Goal: Transaction & Acquisition: Purchase product/service

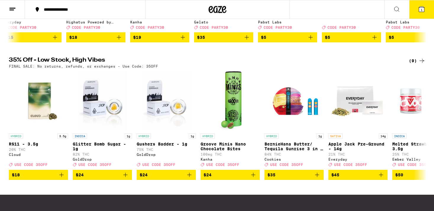
scroll to position [182, 0]
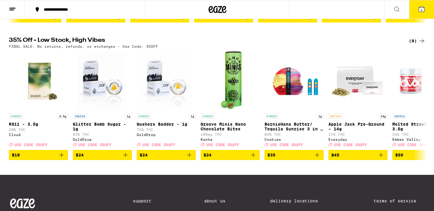
click at [416, 44] on div "(9)" at bounding box center [417, 40] width 17 height 7
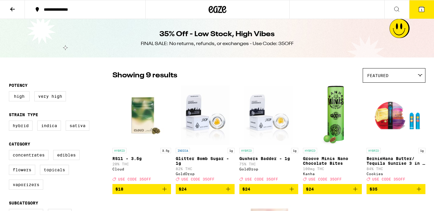
click at [213, 11] on icon at bounding box center [217, 9] width 9 height 7
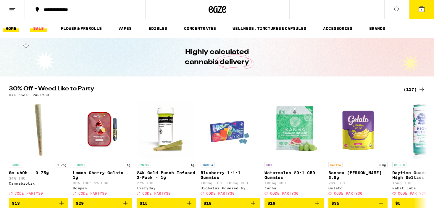
click at [34, 25] on link "SALE" at bounding box center [38, 28] width 17 height 7
click at [421, 5] on button "1" at bounding box center [421, 9] width 25 height 18
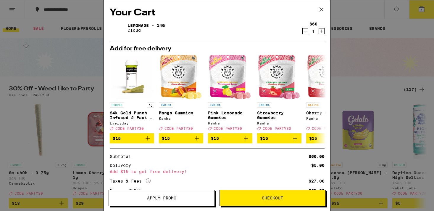
click at [325, 7] on icon at bounding box center [321, 9] width 9 height 9
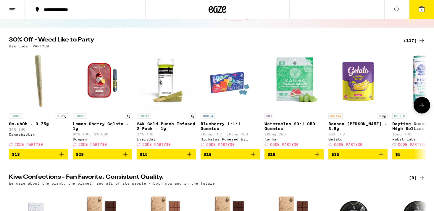
scroll to position [49, 0]
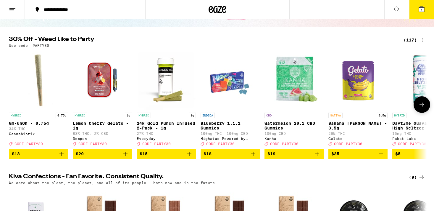
click at [418, 107] on icon at bounding box center [421, 104] width 7 height 7
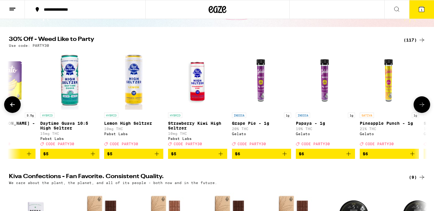
click at [418, 107] on icon at bounding box center [421, 104] width 7 height 7
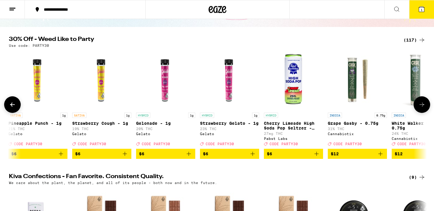
scroll to position [0, 704]
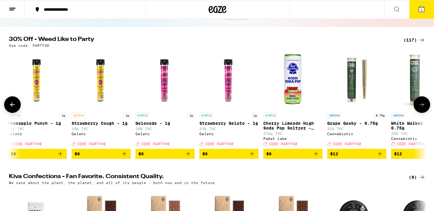
click at [10, 106] on icon at bounding box center [12, 104] width 7 height 7
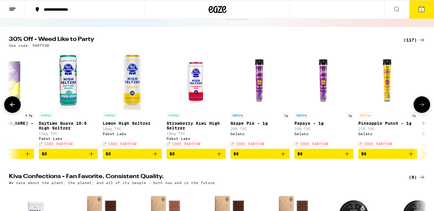
scroll to position [0, 352]
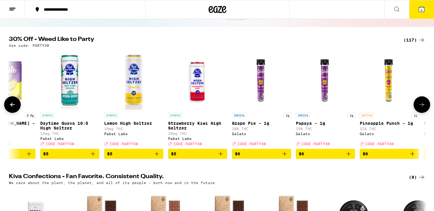
click at [413, 156] on icon "Add to bag" at bounding box center [412, 153] width 7 height 7
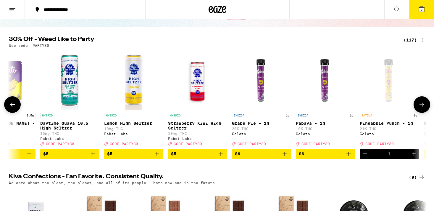
click at [423, 105] on icon at bounding box center [421, 104] width 7 height 7
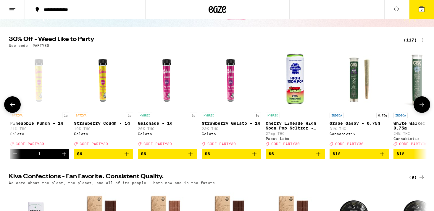
scroll to position [0, 704]
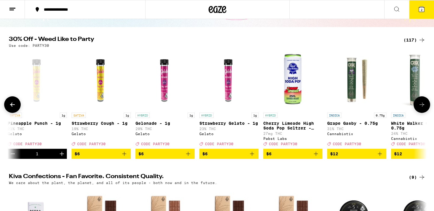
click at [125, 157] on icon "Add to bag" at bounding box center [124, 153] width 7 height 7
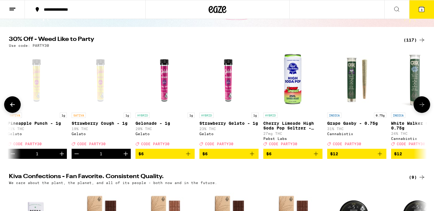
click at [419, 106] on icon at bounding box center [421, 104] width 7 height 7
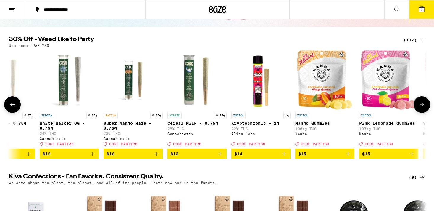
scroll to position [0, 1056]
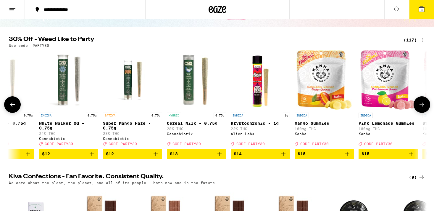
click at [419, 106] on icon at bounding box center [421, 104] width 7 height 7
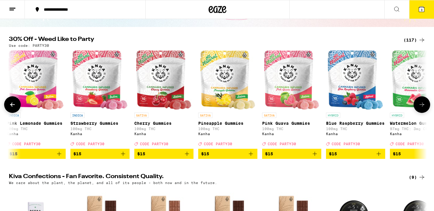
click at [419, 106] on icon at bounding box center [421, 104] width 7 height 7
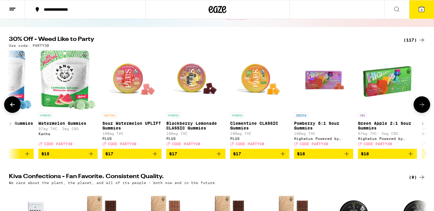
scroll to position [0, 1760]
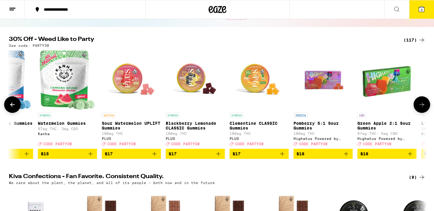
click at [420, 105] on icon at bounding box center [421, 104] width 7 height 7
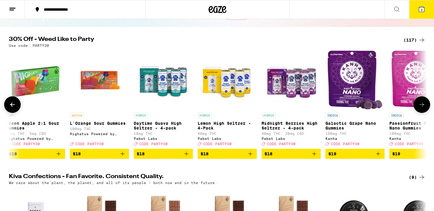
scroll to position [0, 2112]
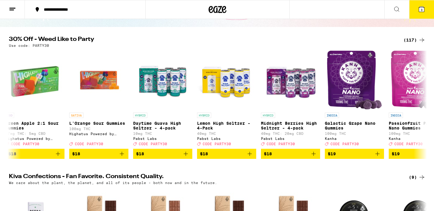
click at [18, 12] on button at bounding box center [12, 9] width 25 height 19
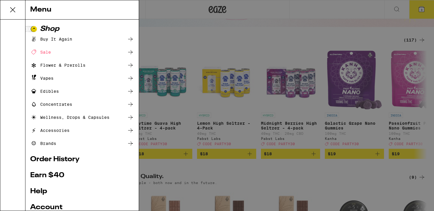
click at [61, 131] on div "Accessories" at bounding box center [49, 130] width 39 height 7
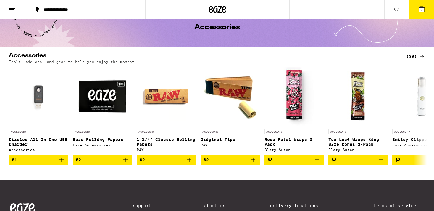
scroll to position [30, 0]
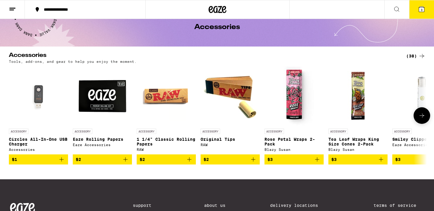
click at [425, 114] on button at bounding box center [421, 115] width 17 height 17
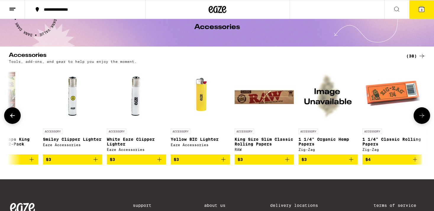
scroll to position [0, 352]
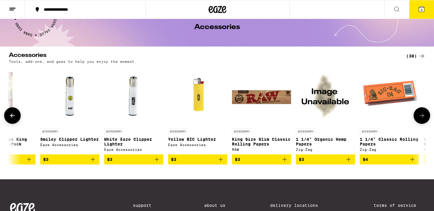
click at [425, 114] on button at bounding box center [421, 115] width 17 height 17
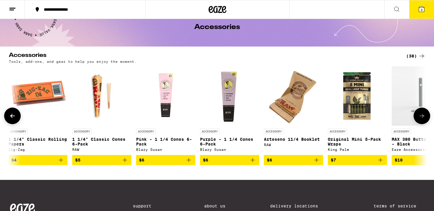
scroll to position [0, 704]
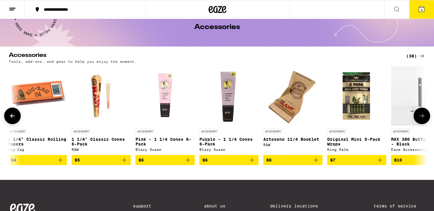
click at [425, 114] on button at bounding box center [421, 115] width 17 height 17
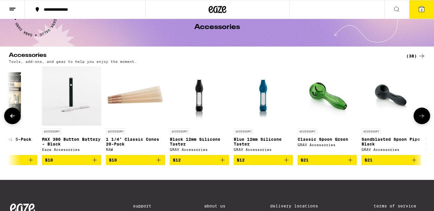
scroll to position [0, 1056]
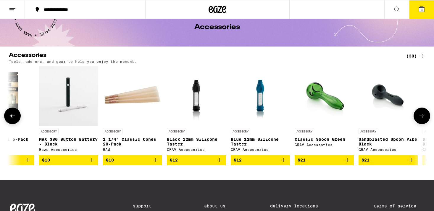
click at [15, 114] on icon at bounding box center [12, 115] width 7 height 7
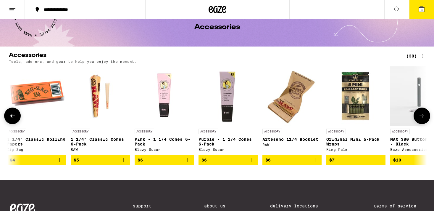
scroll to position [0, 704]
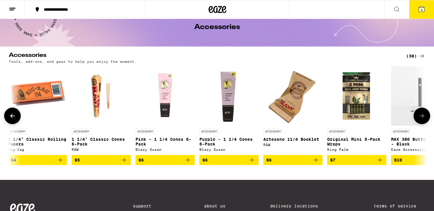
click at [422, 118] on icon at bounding box center [421, 115] width 7 height 7
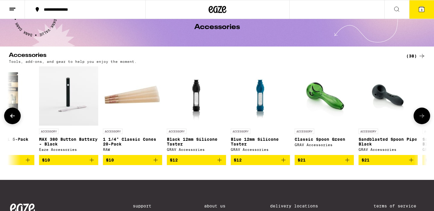
click at [422, 118] on icon at bounding box center [421, 115] width 7 height 7
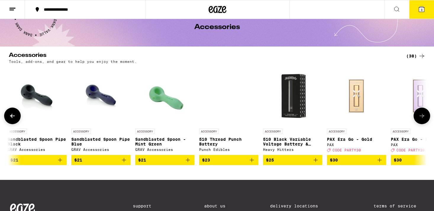
scroll to position [0, 1408]
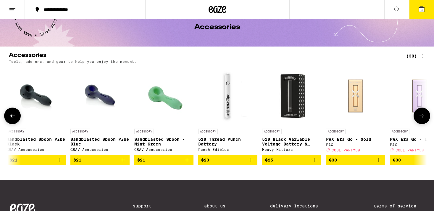
click at [422, 117] on icon at bounding box center [421, 116] width 5 height 4
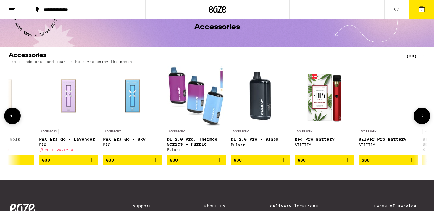
scroll to position [0, 1760]
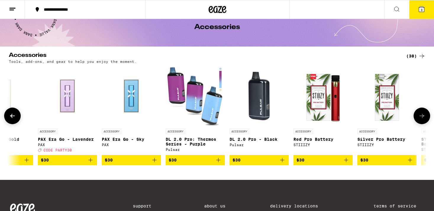
click at [422, 117] on icon at bounding box center [421, 116] width 5 height 4
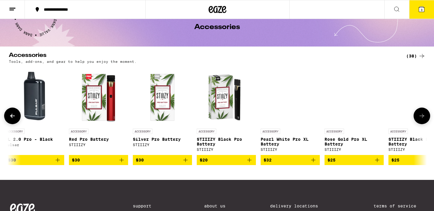
scroll to position [0, 2011]
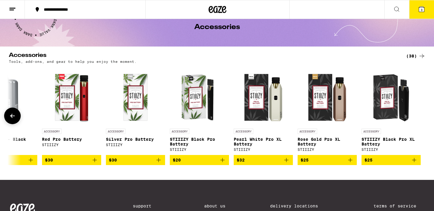
click at [14, 113] on button at bounding box center [12, 115] width 17 height 17
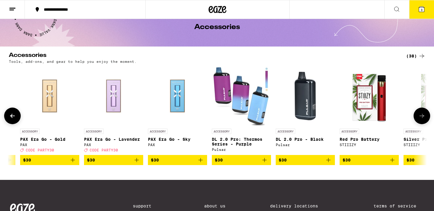
click at [14, 113] on button at bounding box center [12, 115] width 17 height 17
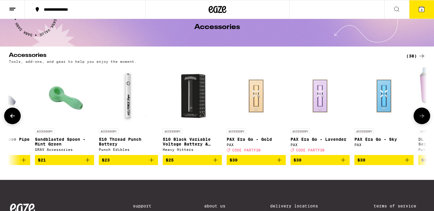
click at [14, 113] on button at bounding box center [12, 115] width 17 height 17
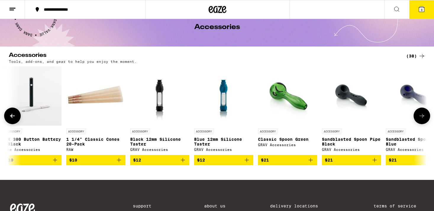
click at [14, 113] on button at bounding box center [12, 115] width 17 height 17
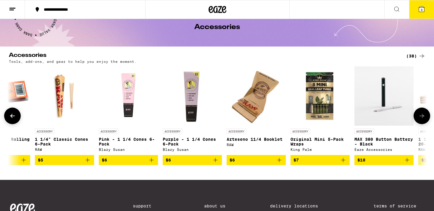
click at [14, 113] on button at bounding box center [12, 115] width 17 height 17
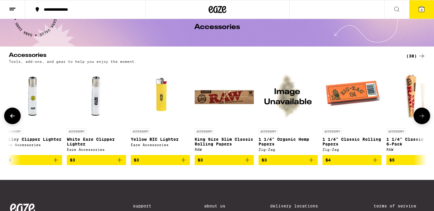
scroll to position [0, 389]
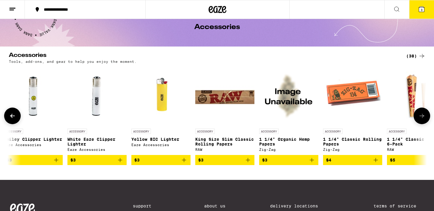
click at [14, 113] on button at bounding box center [12, 115] width 17 height 17
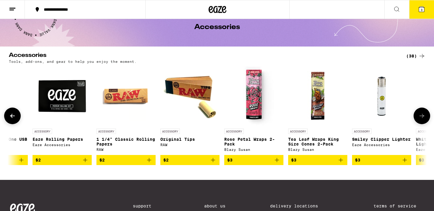
scroll to position [0, 37]
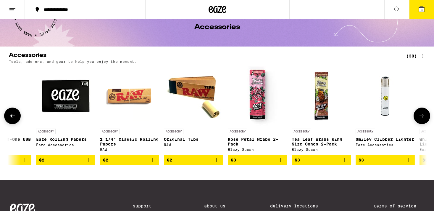
click at [411, 162] on icon "Add to bag" at bounding box center [408, 159] width 7 height 7
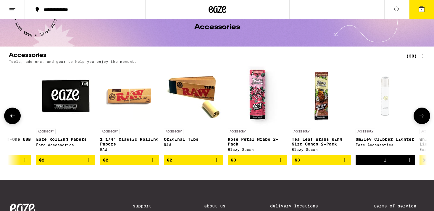
click at [419, 115] on icon at bounding box center [421, 115] width 7 height 7
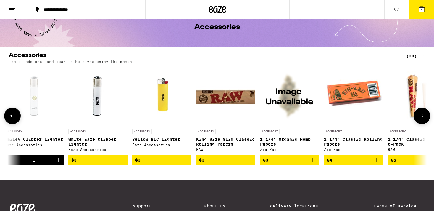
scroll to position [0, 389]
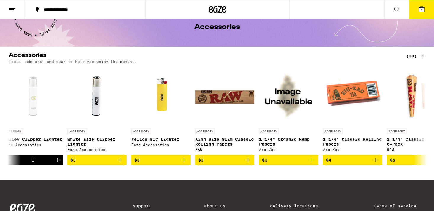
click at [423, 7] on icon at bounding box center [421, 9] width 5 height 5
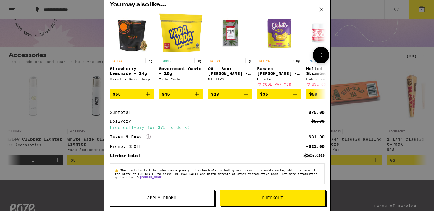
scroll to position [114, 0]
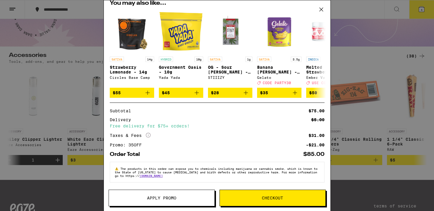
click at [61, 116] on div "Your Cart Smiley Clipper Lighter Eaze Accessories $3 1 Pineapple Punch - 1g Gel…" at bounding box center [217, 105] width 434 height 211
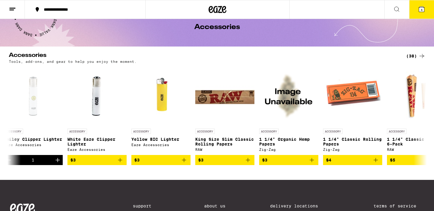
click at [15, 10] on icon at bounding box center [12, 9] width 7 height 7
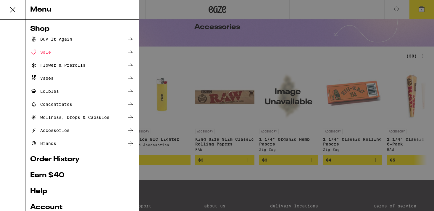
click at [40, 26] on div "Shop" at bounding box center [82, 28] width 104 height 7
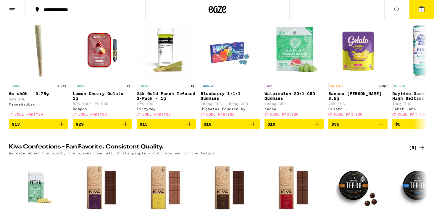
scroll to position [73, 0]
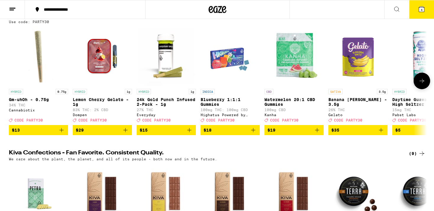
click at [422, 81] on icon at bounding box center [421, 80] width 7 height 7
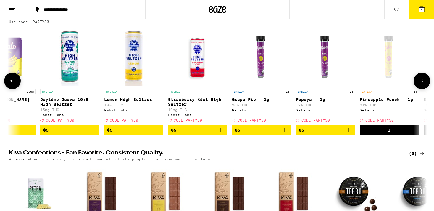
click at [422, 81] on icon at bounding box center [421, 80] width 7 height 7
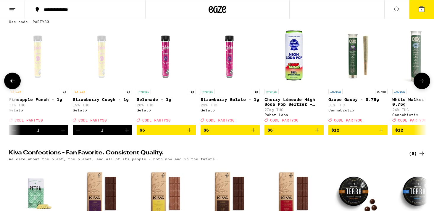
scroll to position [0, 704]
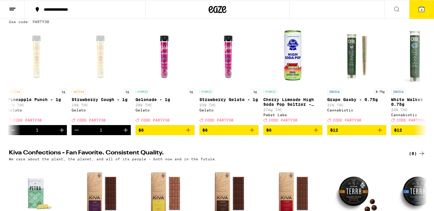
click at [423, 13] on button "4" at bounding box center [421, 9] width 25 height 18
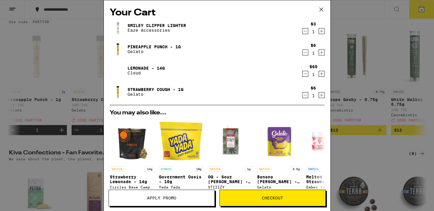
click at [174, 196] on span "Apply Promo" at bounding box center [161, 198] width 29 height 4
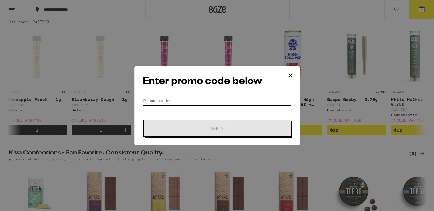
click at [209, 98] on input "Promo Code" at bounding box center [217, 100] width 148 height 9
click at [150, 98] on input "Promo Code" at bounding box center [217, 100] width 148 height 9
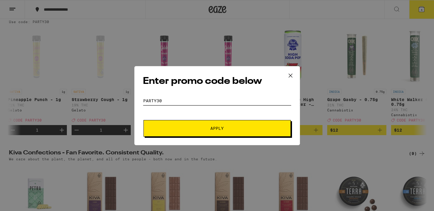
type input "Party30"
click at [190, 131] on button "Apply" at bounding box center [216, 128] width 147 height 17
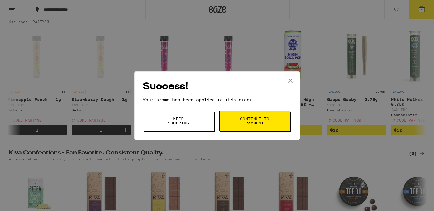
click at [234, 116] on button "Continue to payment" at bounding box center [254, 120] width 71 height 21
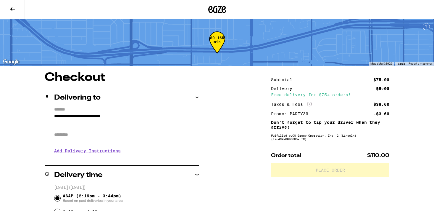
click at [14, 12] on button at bounding box center [12, 9] width 25 height 19
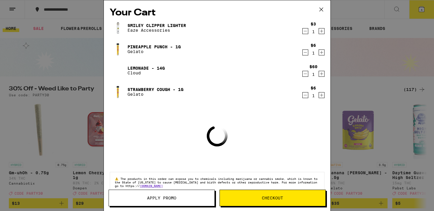
click at [175, 199] on span "Apply Promo" at bounding box center [161, 198] width 29 height 4
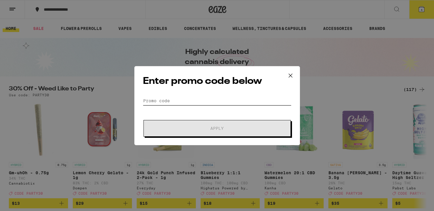
click at [191, 97] on input "Promo Code" at bounding box center [217, 100] width 148 height 9
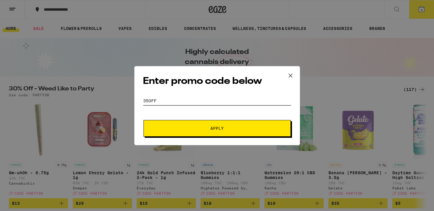
type input "35off"
click at [209, 133] on button "Apply" at bounding box center [216, 128] width 147 height 17
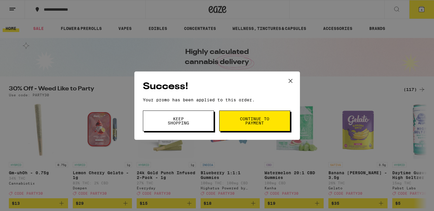
click at [252, 118] on span "Continue to payment" at bounding box center [255, 121] width 30 height 8
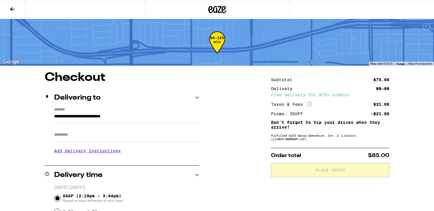
click at [308, 103] on icon "More Info" at bounding box center [309, 103] width 5 height 5
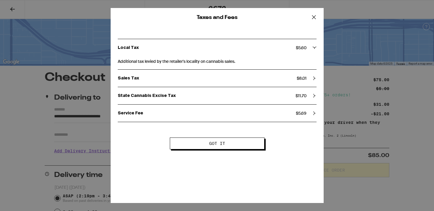
click at [314, 97] on icon at bounding box center [314, 95] width 4 height 4
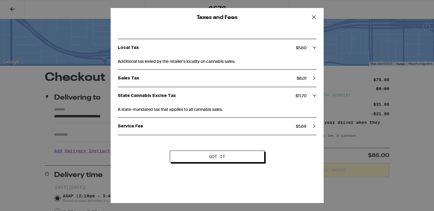
click at [314, 97] on icon at bounding box center [314, 95] width 4 height 4
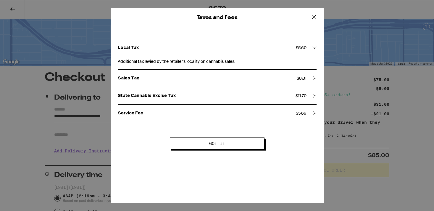
click at [316, 115] on icon at bounding box center [314, 113] width 4 height 4
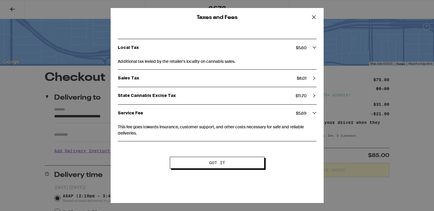
click at [316, 115] on icon at bounding box center [314, 113] width 4 height 4
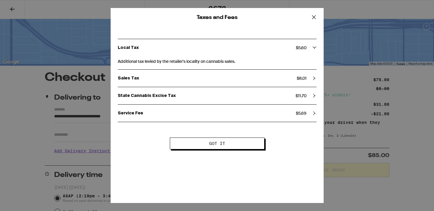
click at [315, 12] on button at bounding box center [314, 17] width 18 height 19
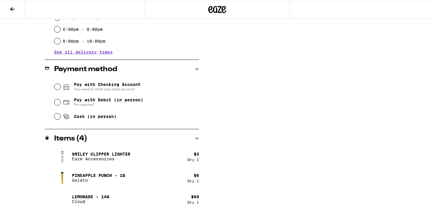
scroll to position [229, 0]
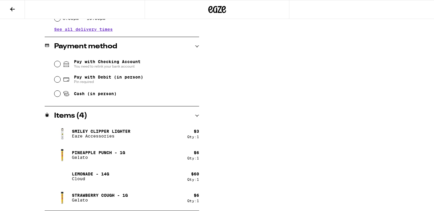
click at [151, 75] on div "Pay with Debit (in person) Pin required" at bounding box center [126, 79] width 145 height 15
click at [129, 79] on span "Pay with Debit (in person)" at bounding box center [108, 77] width 69 height 5
click at [60, 79] on input "Pay with Debit (in person) Pin required" at bounding box center [57, 79] width 6 height 6
radio input "true"
click at [129, 63] on span "Pay with Checking Account You need to relink your bank account" at bounding box center [107, 63] width 67 height 9
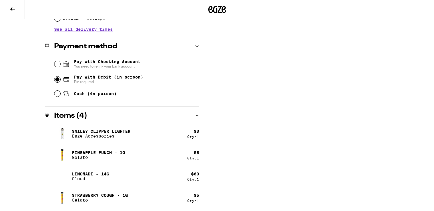
click at [60, 63] on input "Pay with Checking Account You need to relink your bank account" at bounding box center [57, 64] width 6 height 6
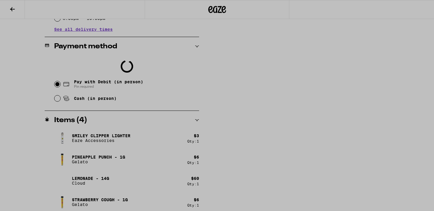
click at [130, 179] on div at bounding box center [217, 105] width 434 height 211
click at [72, 89] on div at bounding box center [217, 105] width 434 height 211
click at [308, 72] on div at bounding box center [217, 105] width 434 height 211
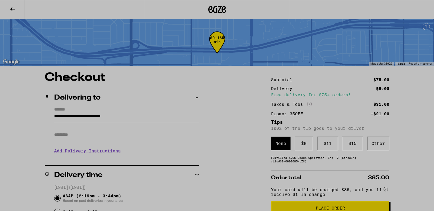
scroll to position [14, 0]
click at [283, 153] on div at bounding box center [217, 105] width 434 height 211
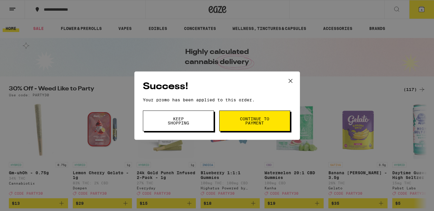
click at [260, 120] on span "Continue to payment" at bounding box center [255, 121] width 30 height 8
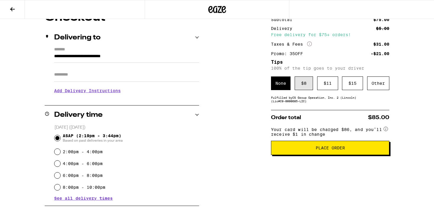
scroll to position [59, 0]
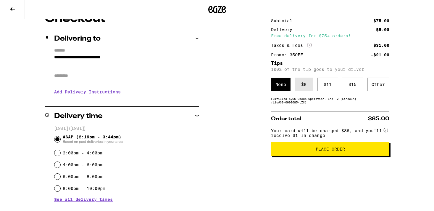
click at [311, 83] on div "$ 8" at bounding box center [304, 84] width 18 height 14
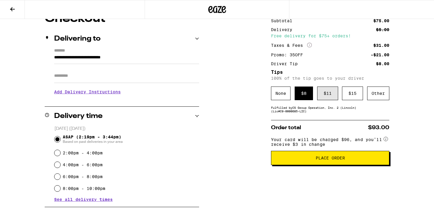
click at [325, 93] on div "$ 11" at bounding box center [327, 93] width 21 height 14
click at [298, 164] on button "Place Order" at bounding box center [330, 158] width 118 height 14
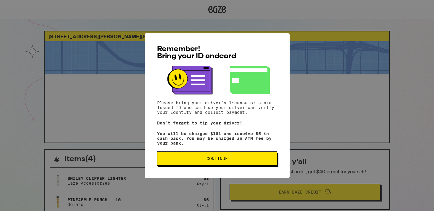
click at [260, 160] on span "Continue" at bounding box center [217, 158] width 110 height 4
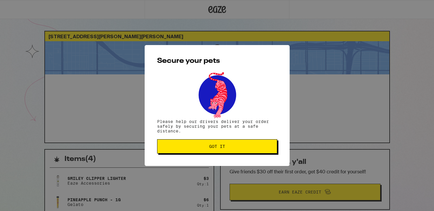
click at [250, 149] on button "Got it" at bounding box center [217, 146] width 120 height 14
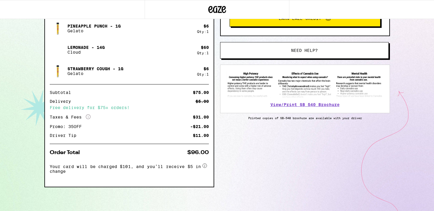
scroll to position [175, 0]
click at [302, 106] on link "View/Print SB 540 Brochure" at bounding box center [304, 104] width 69 height 5
click at [272, 102] on link "View/Print SB 540 Brochure" at bounding box center [304, 104] width 69 height 5
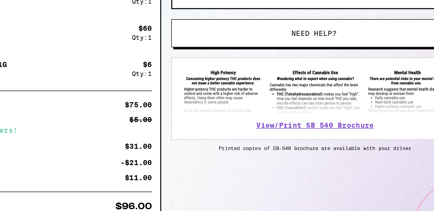
click at [290, 75] on img at bounding box center [304, 85] width 157 height 28
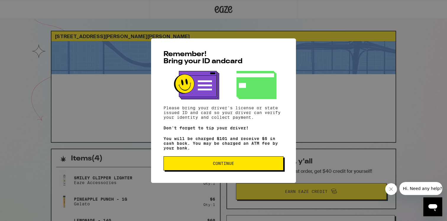
click at [226, 166] on span "Continue" at bounding box center [223, 163] width 21 height 4
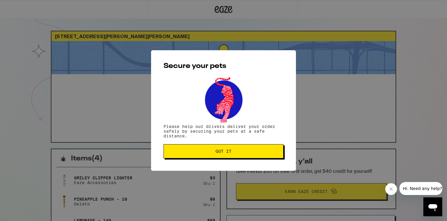
click at [231, 151] on span "Got it" at bounding box center [224, 151] width 16 height 4
